Goal: Find specific page/section: Find specific page/section

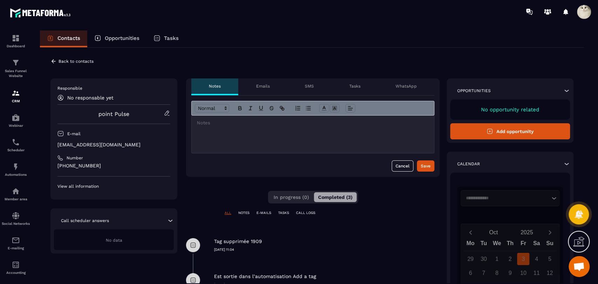
scroll to position [78, 0]
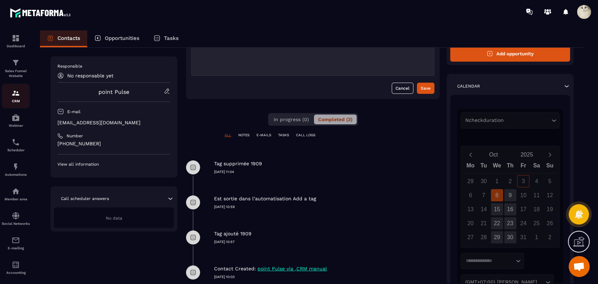
click at [18, 101] on p "CRM" at bounding box center [16, 101] width 28 height 4
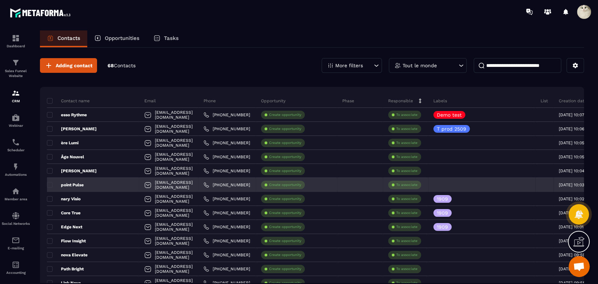
click at [76, 186] on p "point Pulse" at bounding box center [65, 185] width 37 height 6
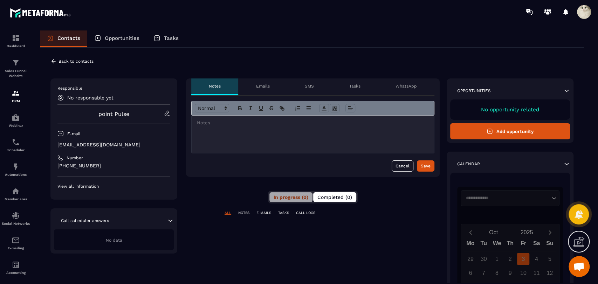
click at [333, 200] on button "Completed (0)" at bounding box center [334, 197] width 43 height 10
